Goal: Information Seeking & Learning: Learn about a topic

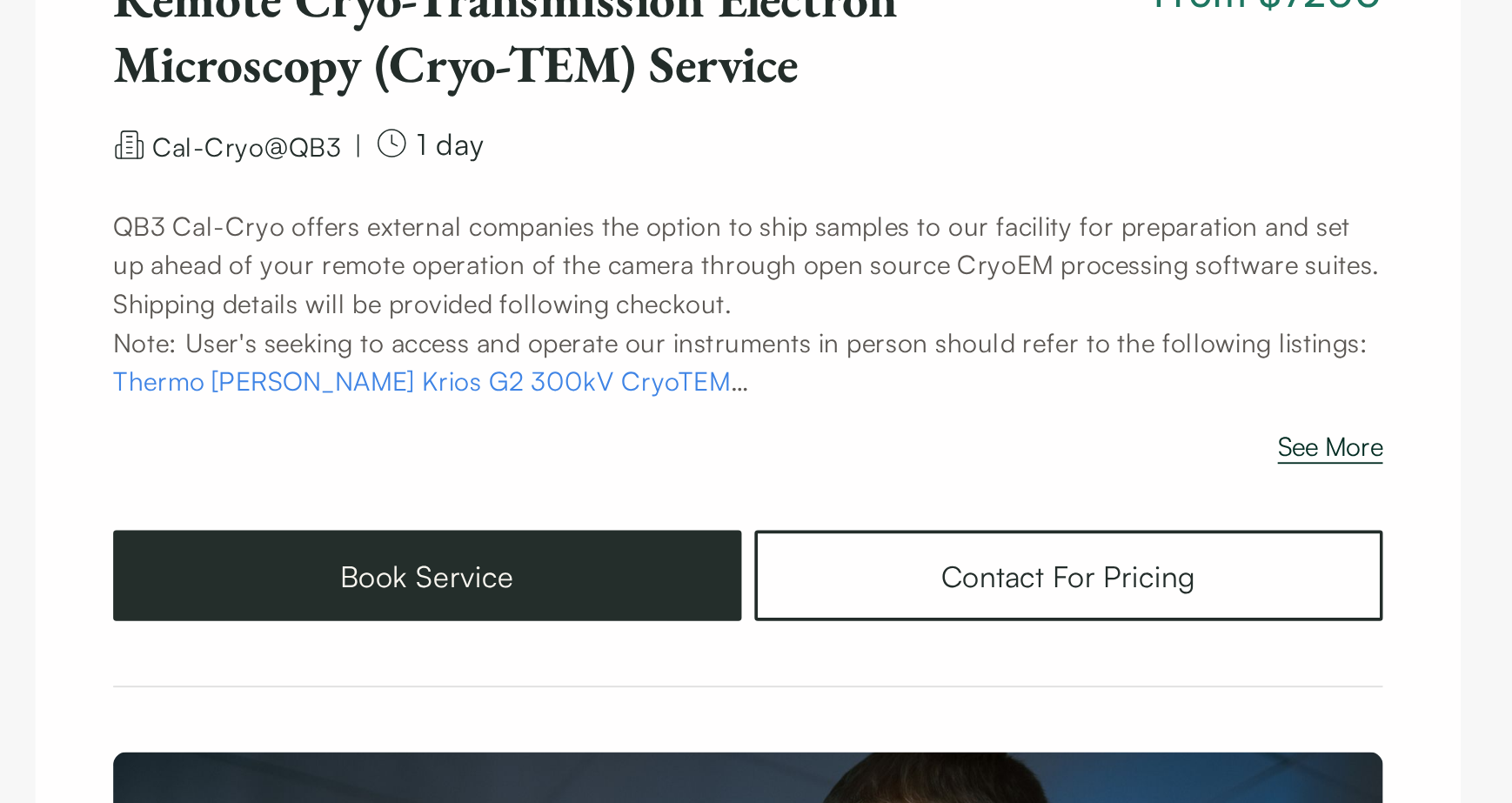
click at [1066, 480] on button "See More" at bounding box center [1069, 484] width 57 height 27
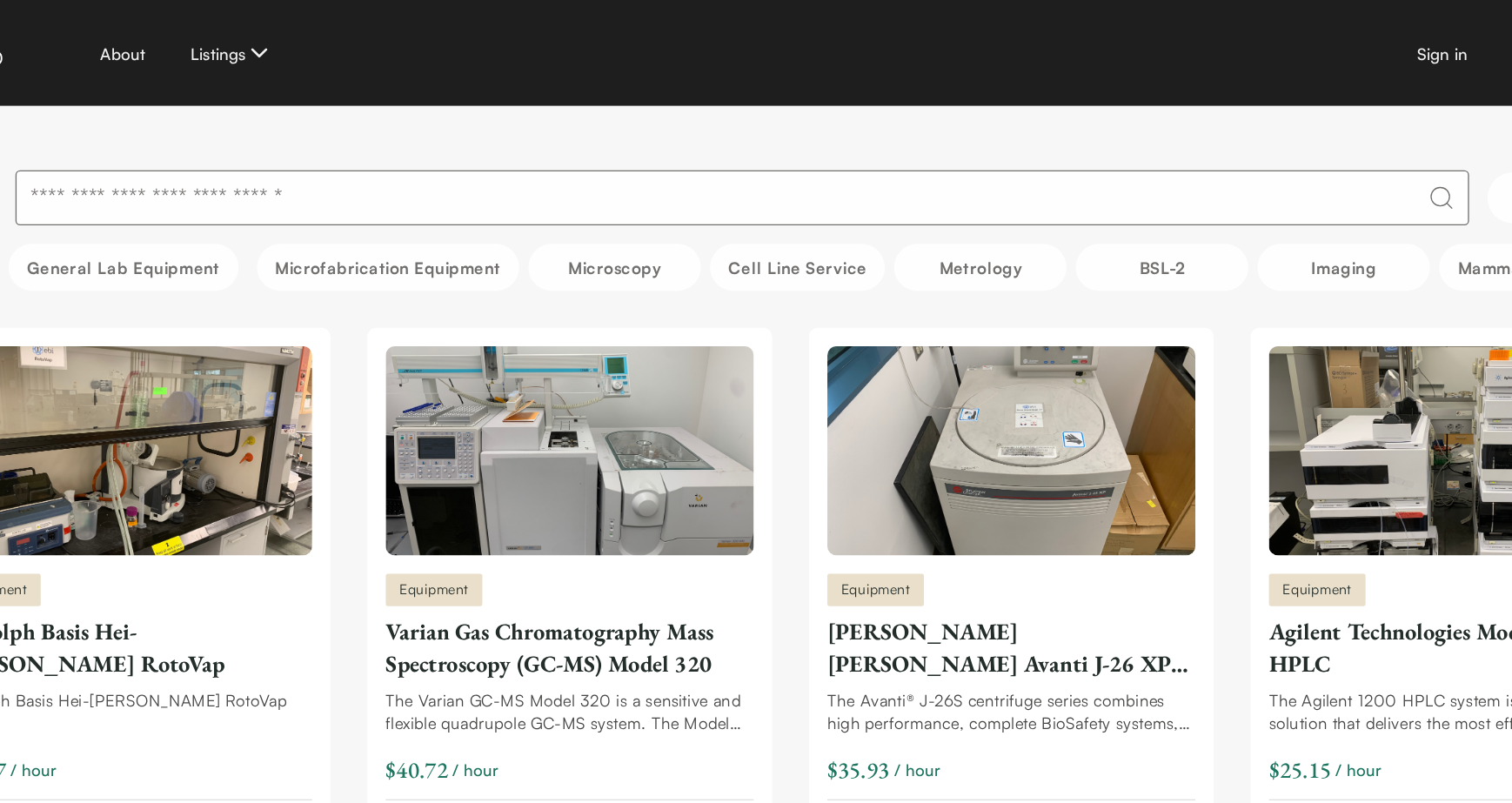
click at [636, 150] on input at bounding box center [719, 150] width 1099 height 42
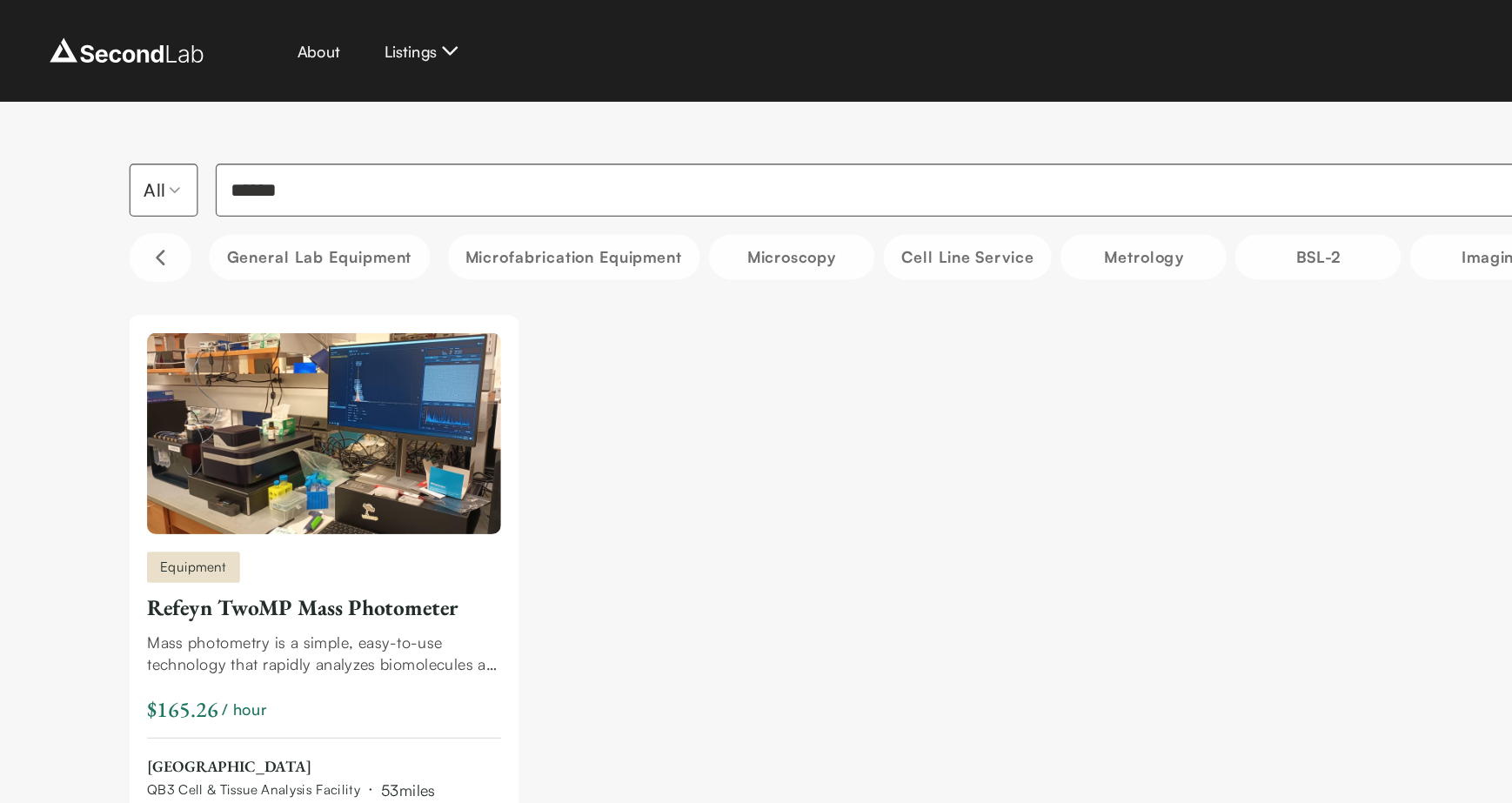
type input "******"
